Goal: Navigation & Orientation: Find specific page/section

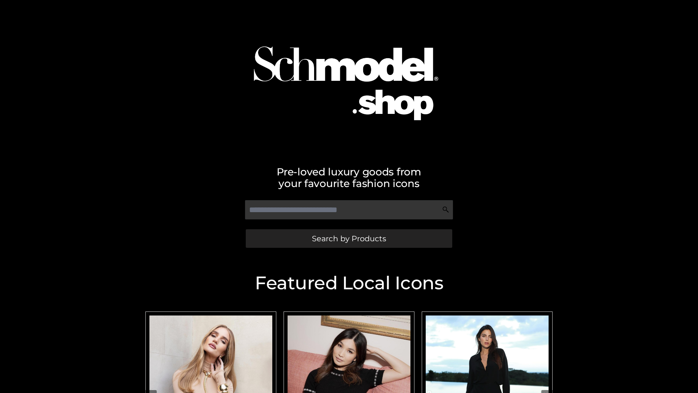
click at [349, 238] on span "Search by Products" at bounding box center [349, 238] width 74 height 8
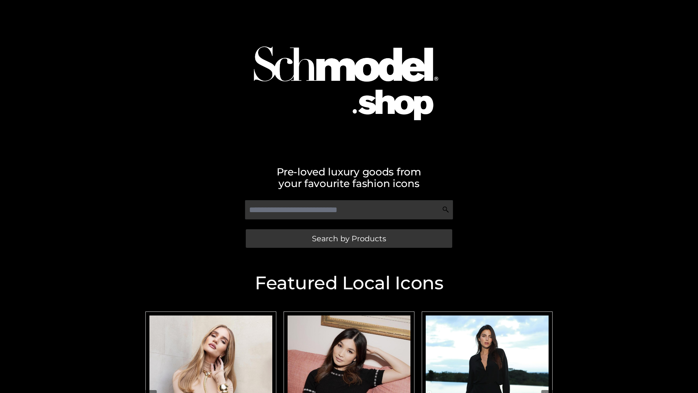
click at [349, 238] on span "Search by Products" at bounding box center [349, 238] width 74 height 8
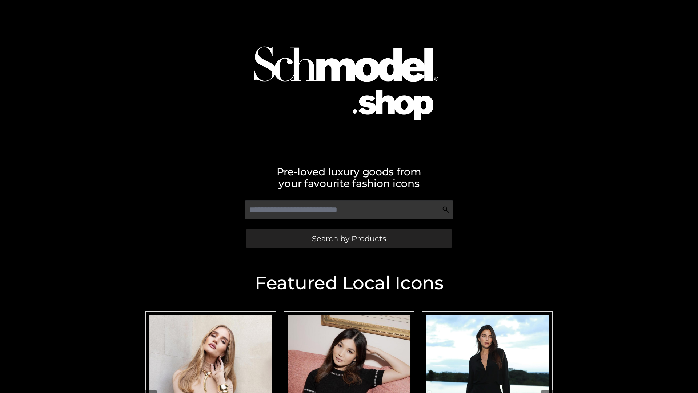
click at [349, 238] on span "Search by Products" at bounding box center [349, 238] width 74 height 8
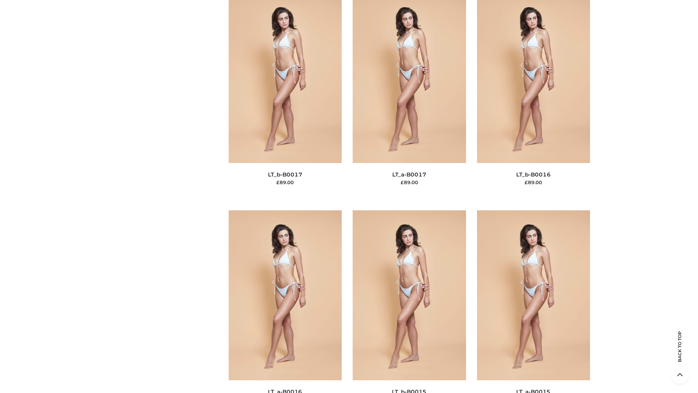
scroll to position [2389, 0]
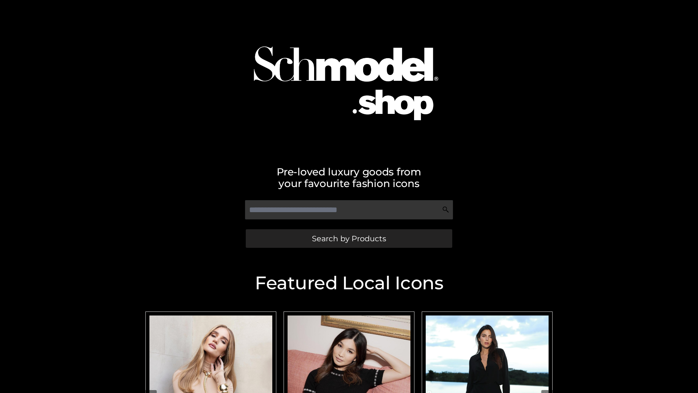
click at [349, 238] on span "Search by Products" at bounding box center [349, 238] width 74 height 8
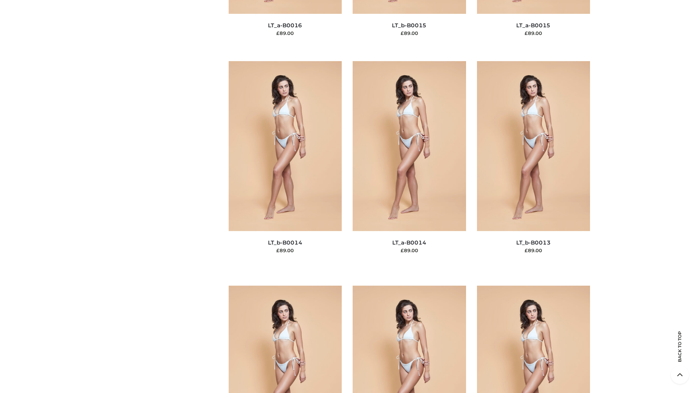
scroll to position [2585, 0]
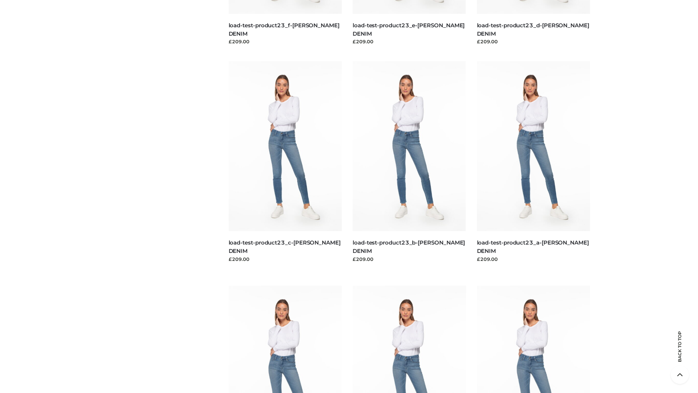
scroll to position [638, 0]
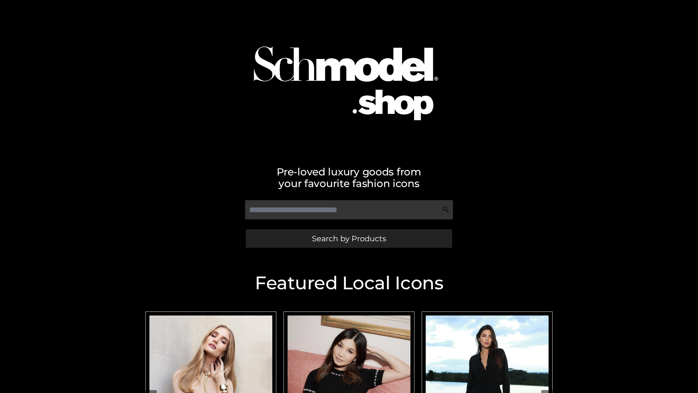
click at [349, 238] on span "Search by Products" at bounding box center [349, 238] width 74 height 8
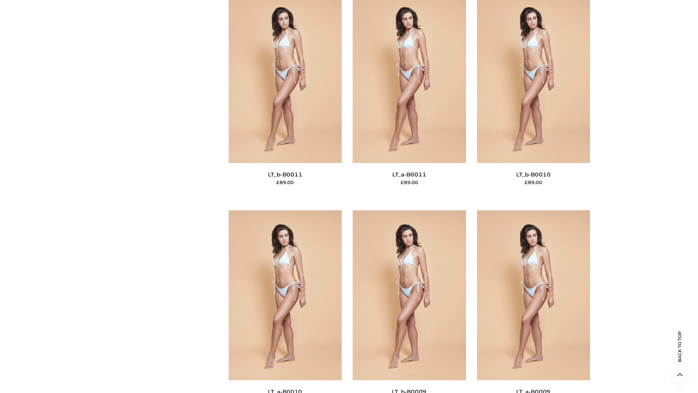
scroll to position [3264, 0]
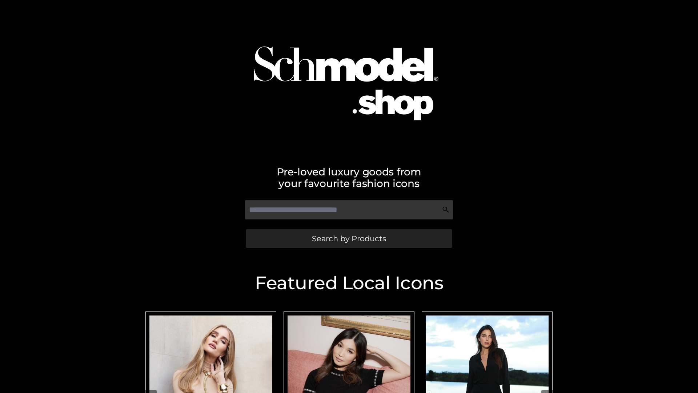
click at [349, 238] on span "Search by Products" at bounding box center [349, 238] width 74 height 8
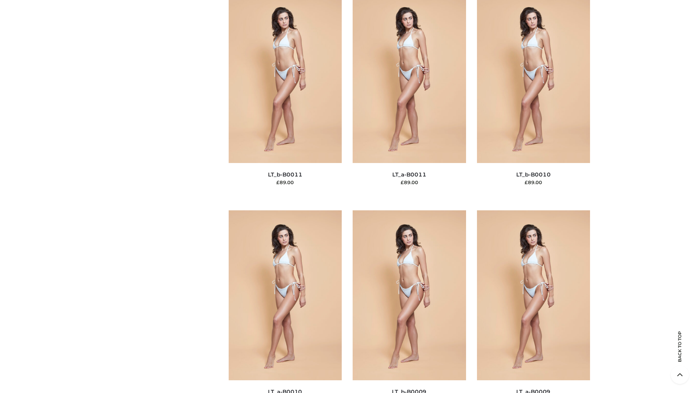
scroll to position [3264, 0]
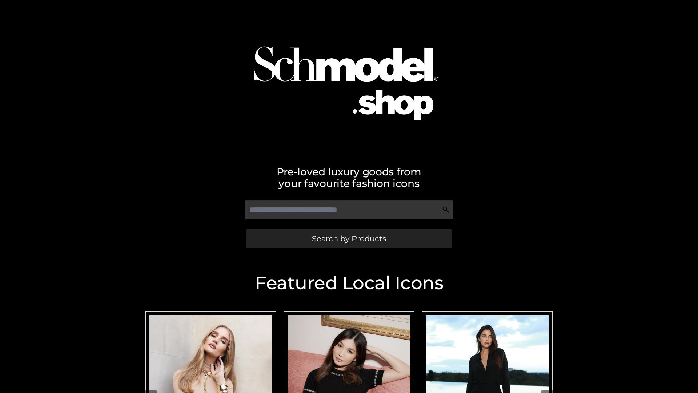
click at [349, 238] on span "Search by Products" at bounding box center [349, 238] width 74 height 8
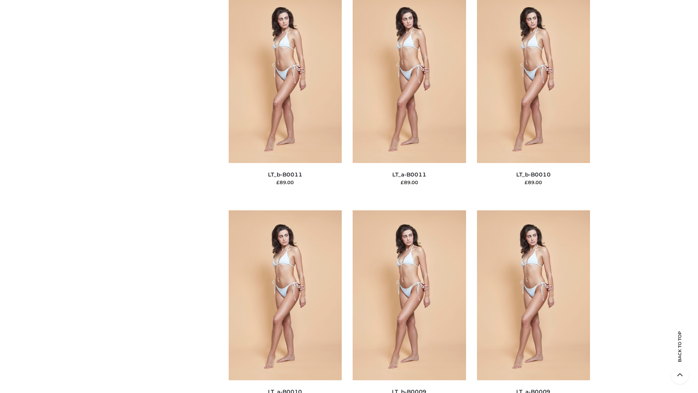
scroll to position [3264, 0]
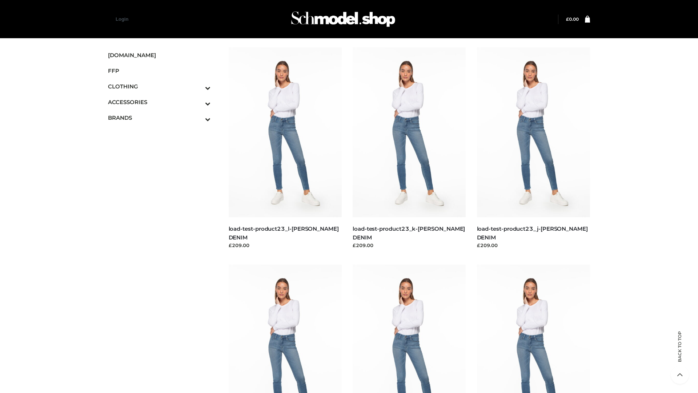
scroll to position [638, 0]
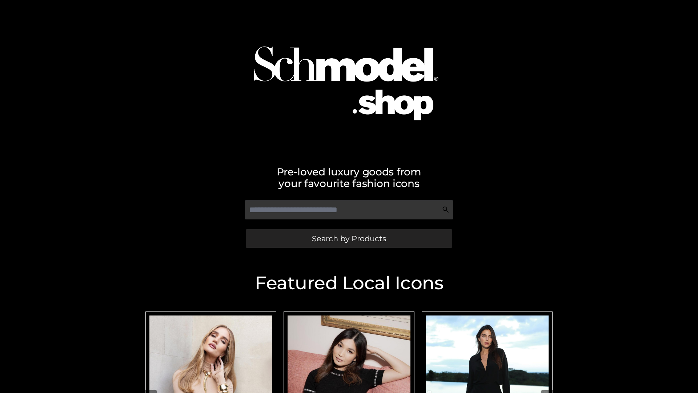
click at [349, 238] on span "Search by Products" at bounding box center [349, 238] width 74 height 8
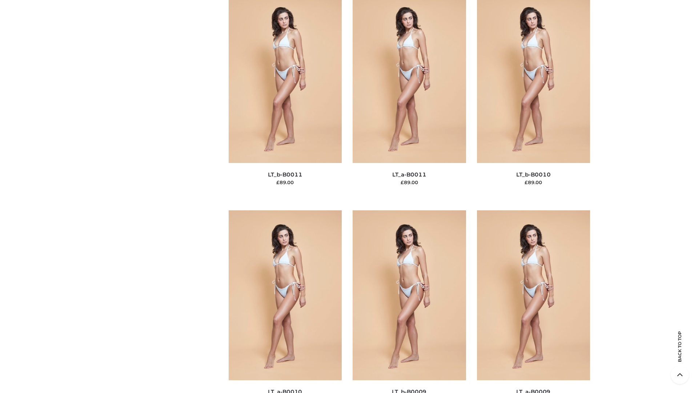
scroll to position [3264, 0]
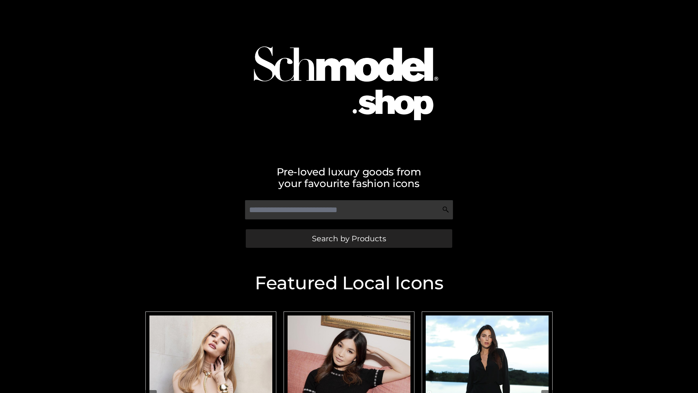
click at [349, 238] on span "Search by Products" at bounding box center [349, 238] width 74 height 8
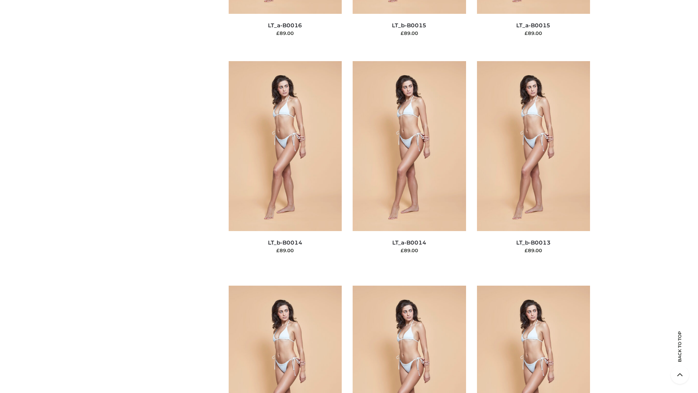
scroll to position [3264, 0]
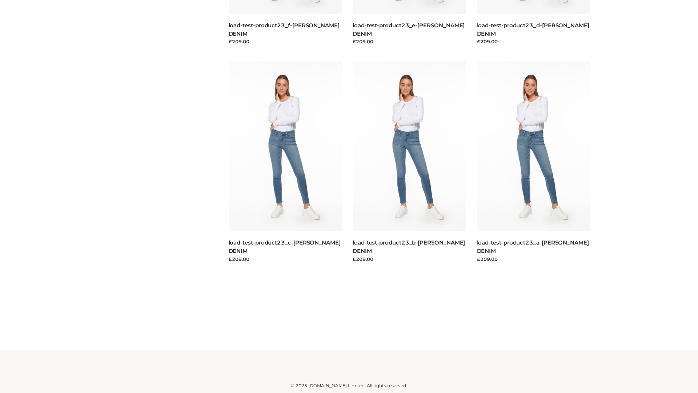
scroll to position [638, 0]
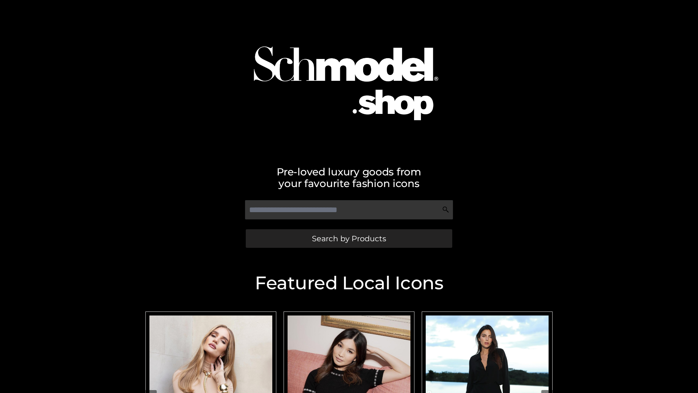
click at [349, 238] on span "Search by Products" at bounding box center [349, 238] width 74 height 8
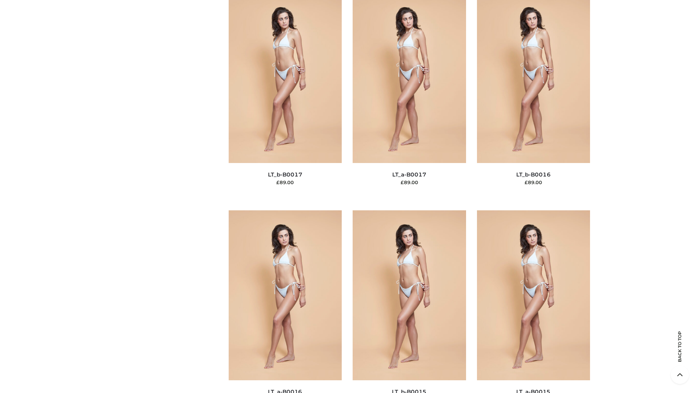
scroll to position [2389, 0]
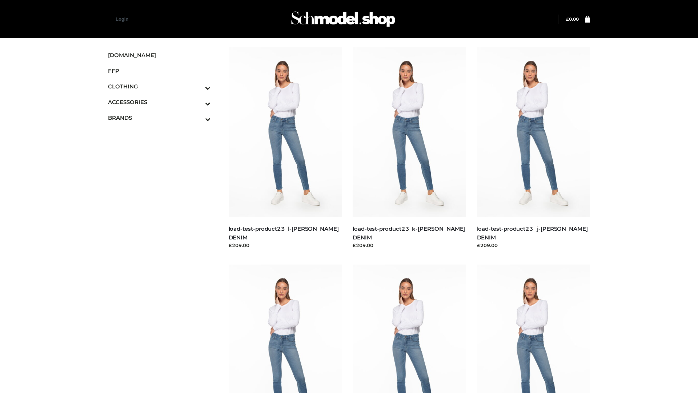
scroll to position [638, 0]
